Goal: Find specific page/section: Find specific page/section

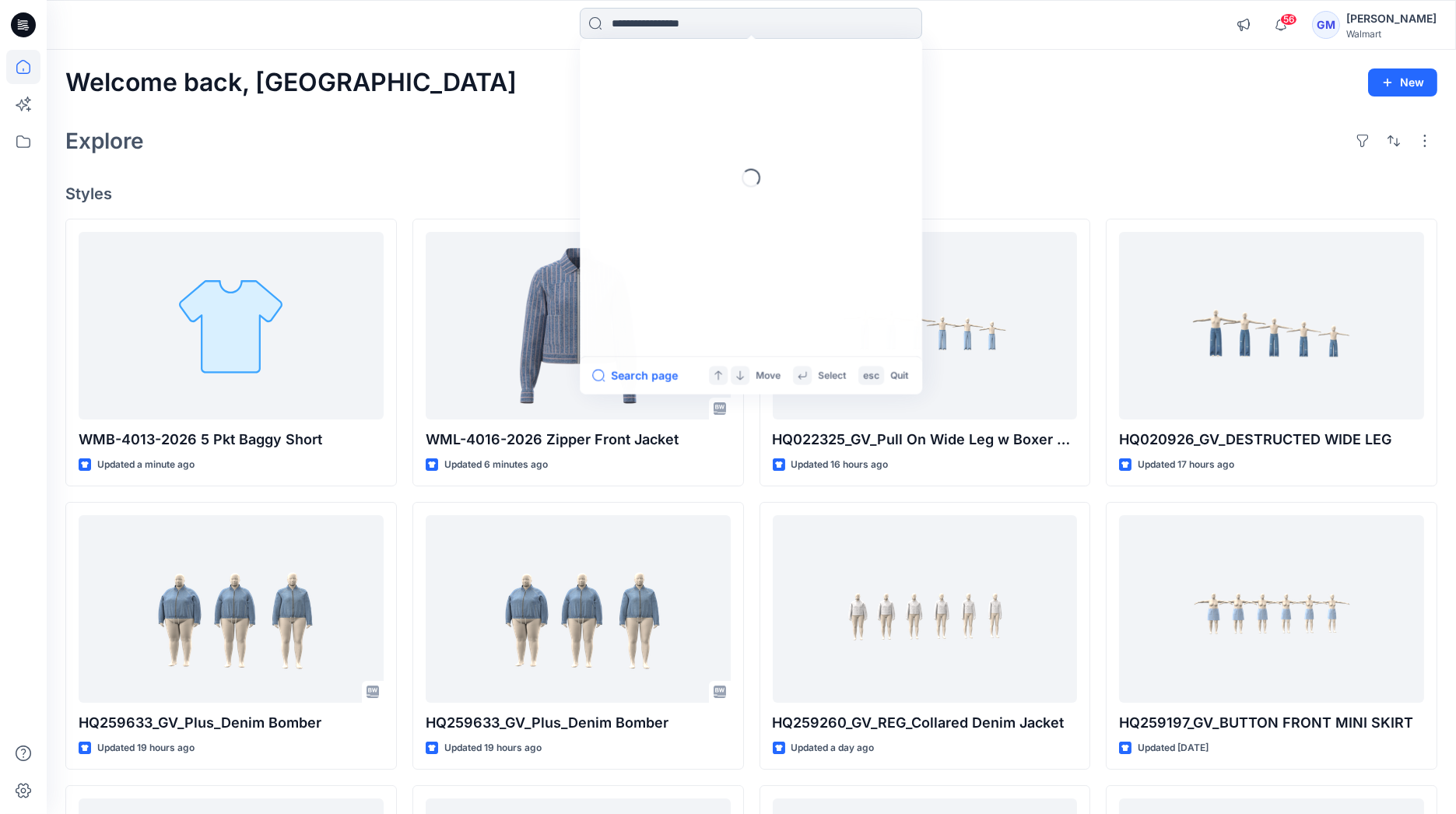
click at [607, 22] on input at bounding box center [751, 24] width 342 height 31
type input "*********"
click at [639, 372] on button "All Results" at bounding box center [634, 376] width 85 height 19
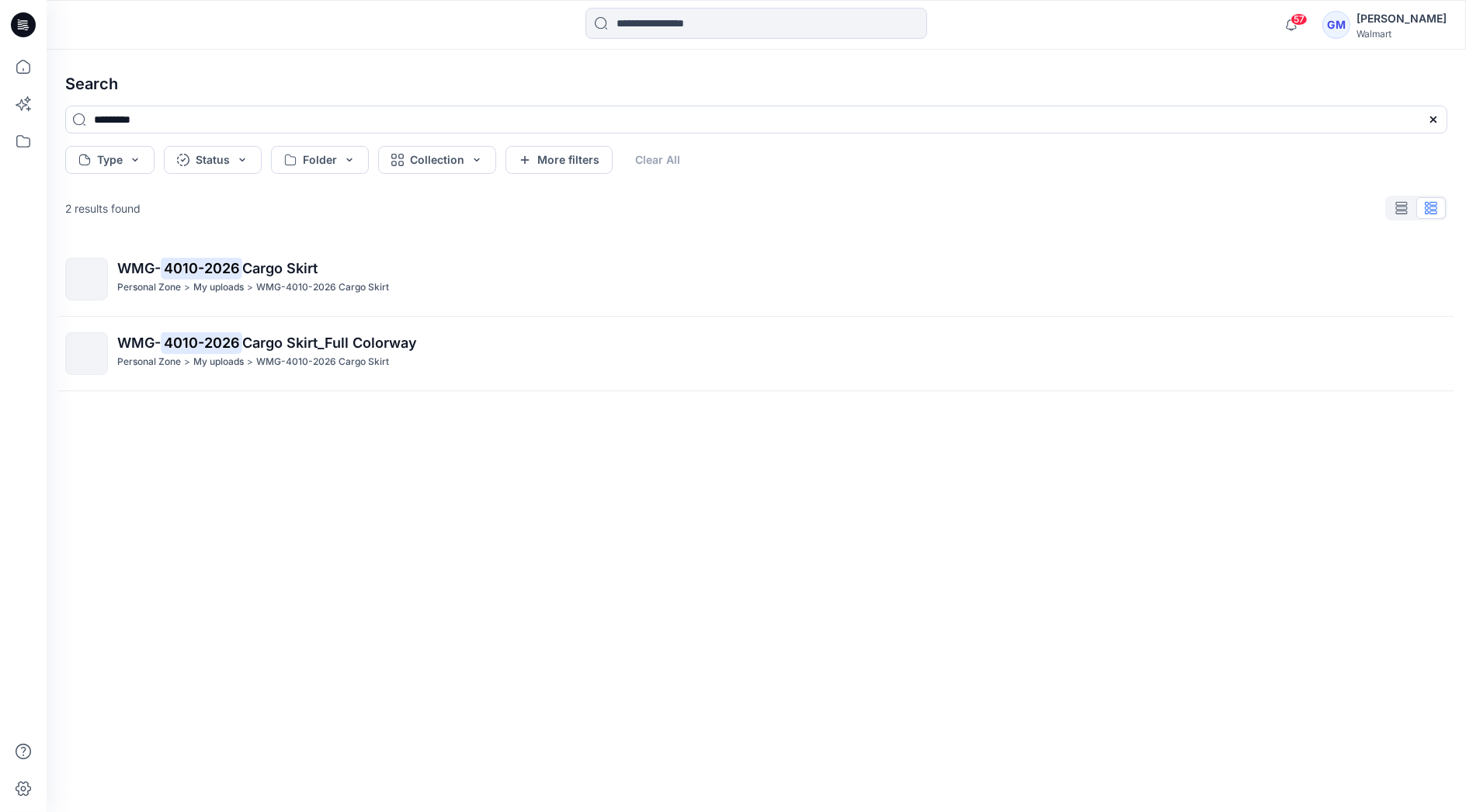
click at [450, 46] on div "57 Notifications Your style WMB-4013-2026 5 Pkt Baggy Short is ready 7 minutes …" at bounding box center [755, 24] width 1419 height 49
click at [459, 95] on h4 "Search" at bounding box center [756, 84] width 1407 height 44
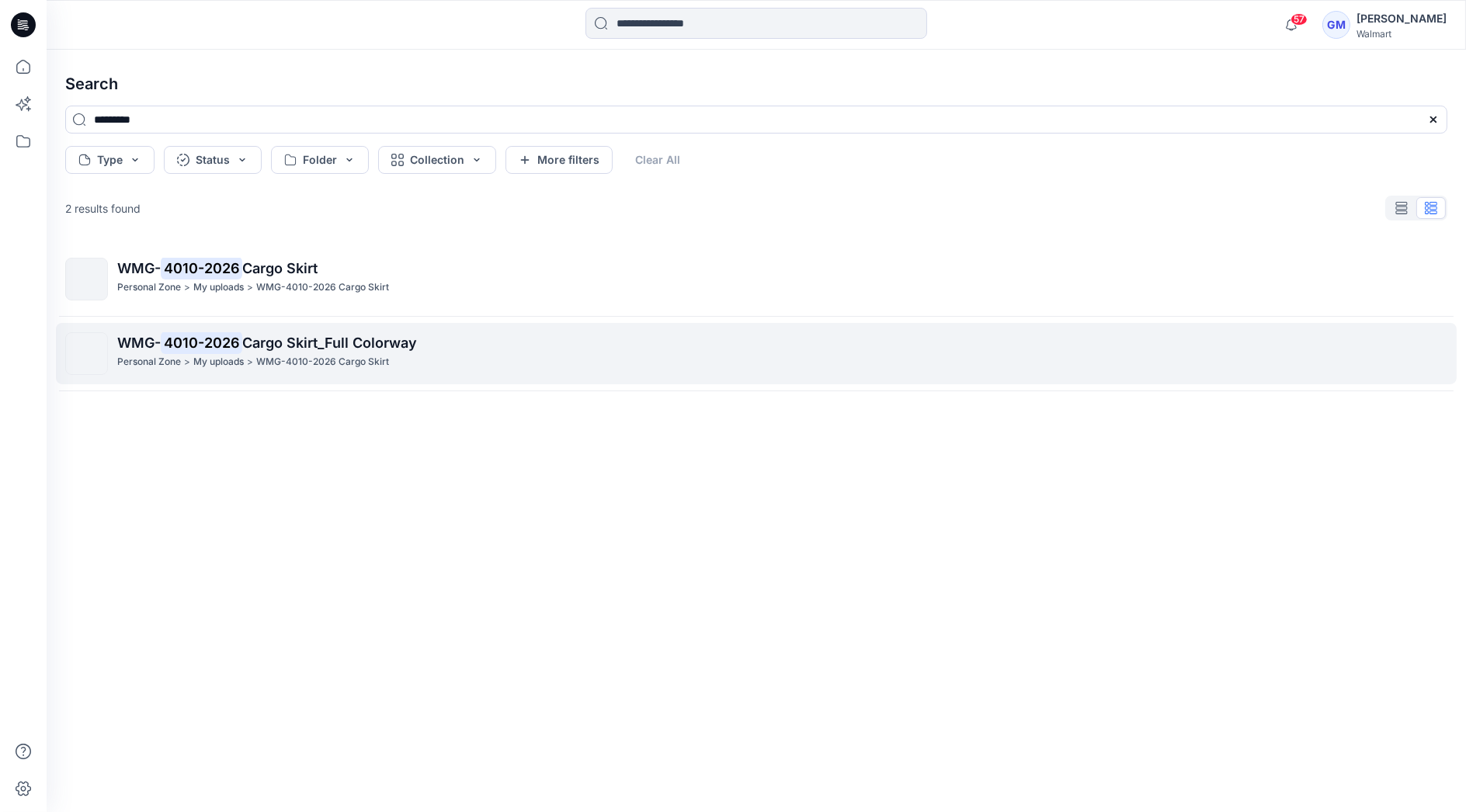
click at [451, 357] on div "Personal Zone > My uploads > WMG-4010-2026 Cargo Skirt" at bounding box center [782, 362] width 1329 height 16
